Goal: Obtain resource: Download file/media

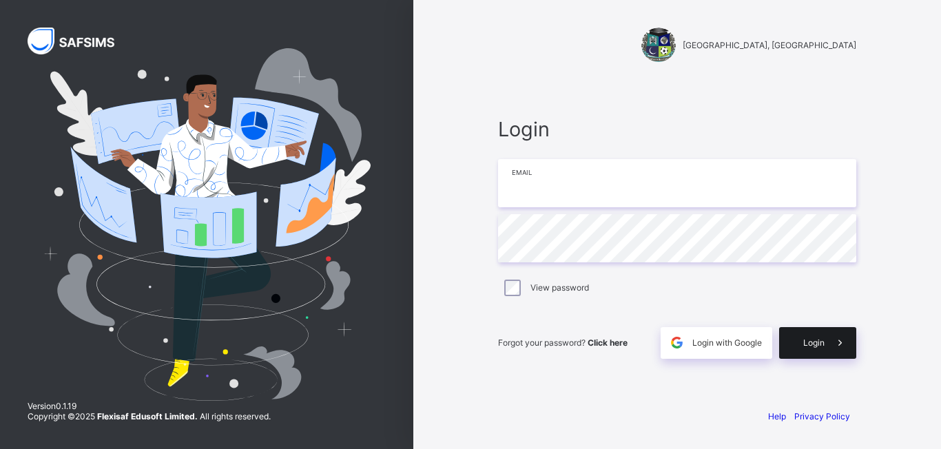
type input "**********"
click at [817, 348] on div "Login" at bounding box center [817, 343] width 77 height 32
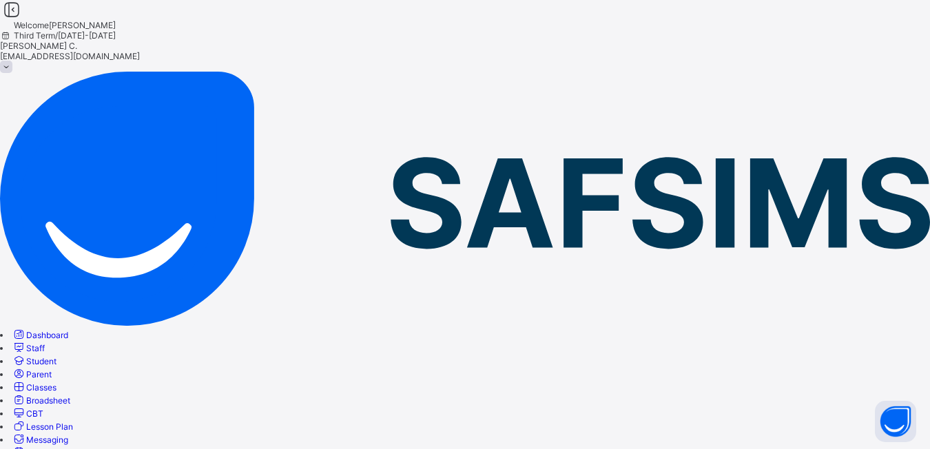
click at [70, 395] on span "Broadsheet" at bounding box center [48, 400] width 44 height 10
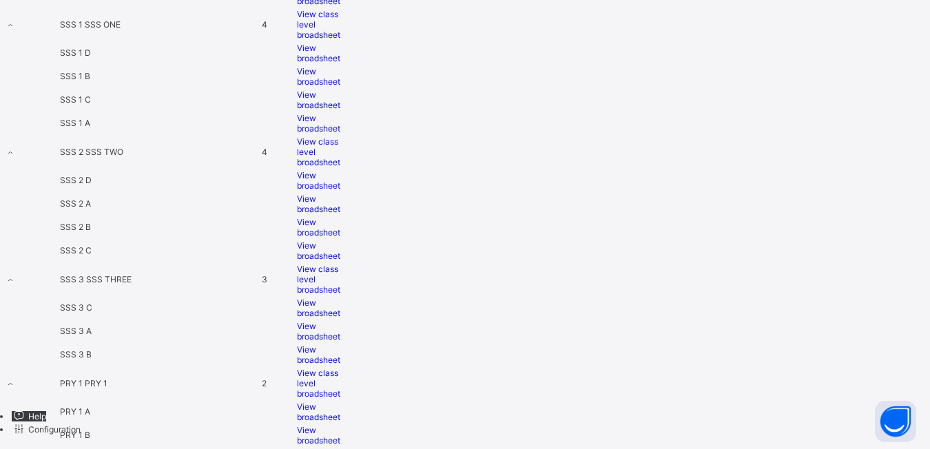
scroll to position [1476, 0]
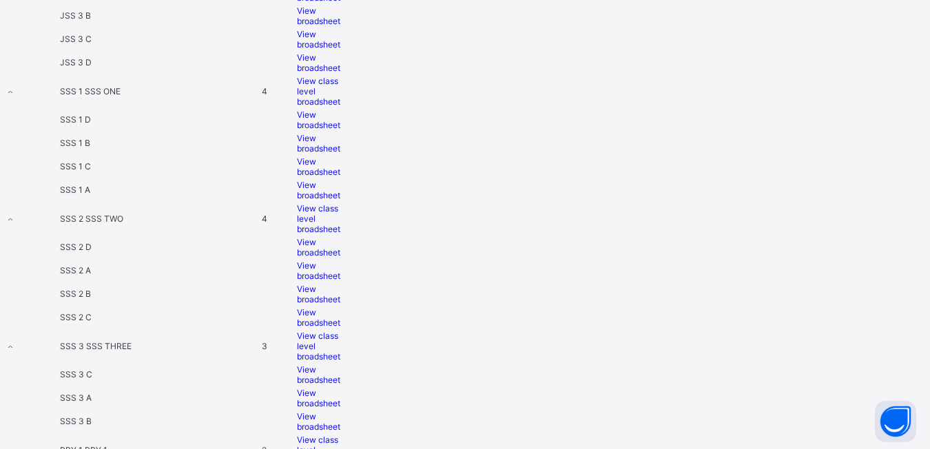
click at [340, 26] on span "View broadsheet" at bounding box center [318, 16] width 43 height 21
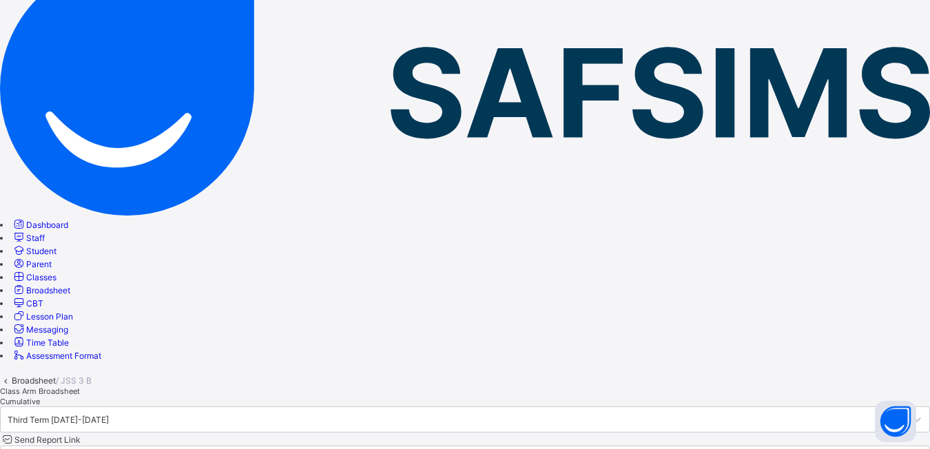
scroll to position [100, 0]
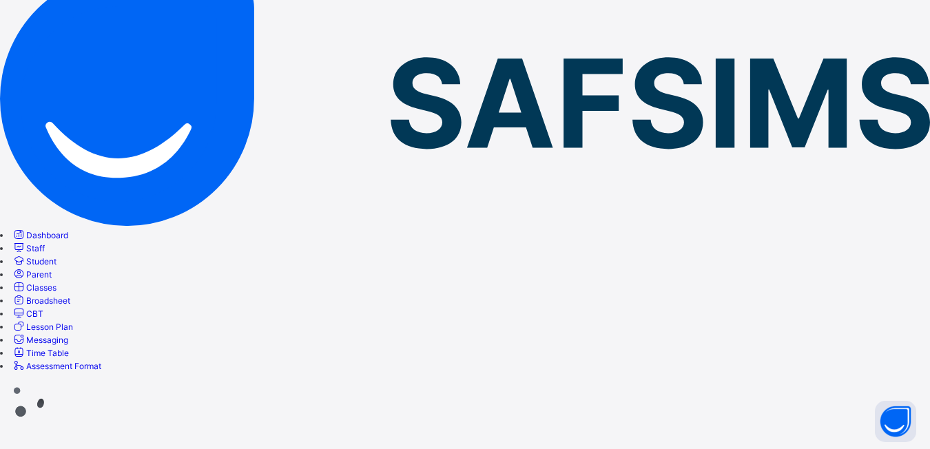
scroll to position [0, 0]
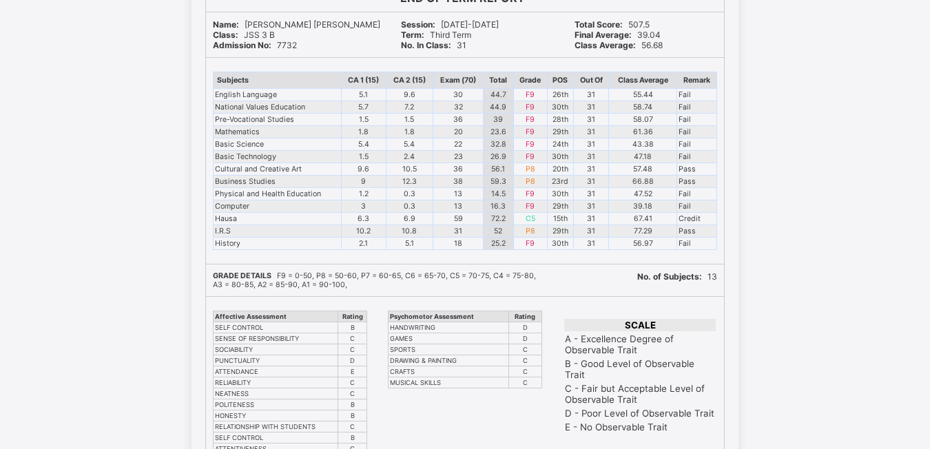
scroll to position [138, 0]
